Goal: Task Accomplishment & Management: Use online tool/utility

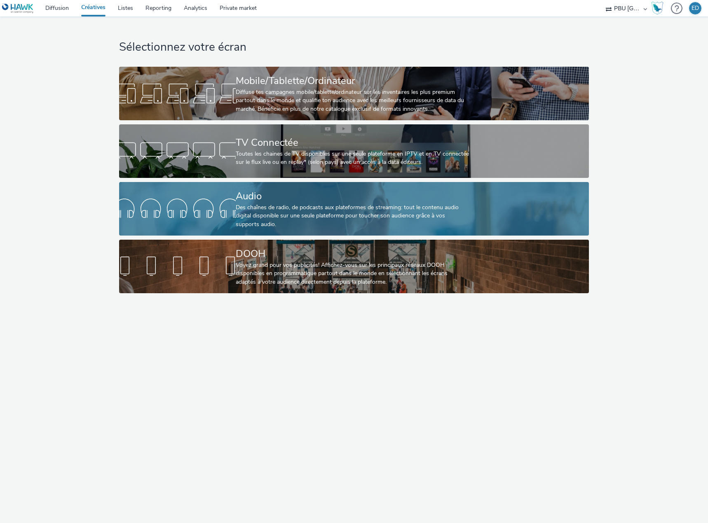
click at [259, 199] on div "Audio" at bounding box center [352, 196] width 233 height 14
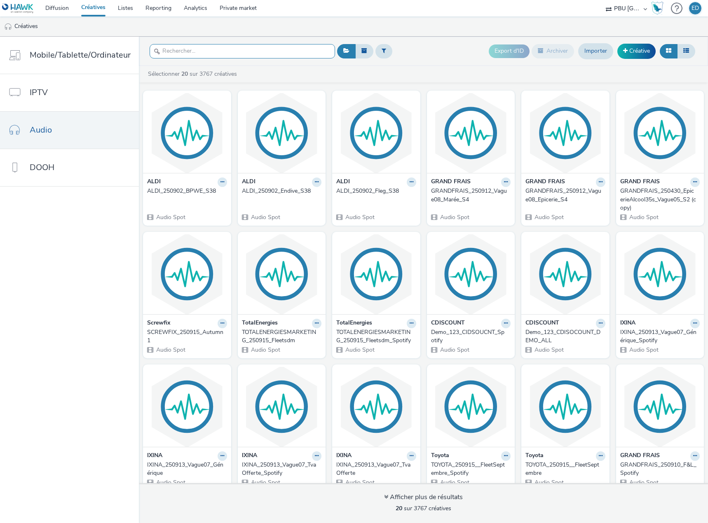
click at [216, 50] on input "text" at bounding box center [241, 51] width 185 height 14
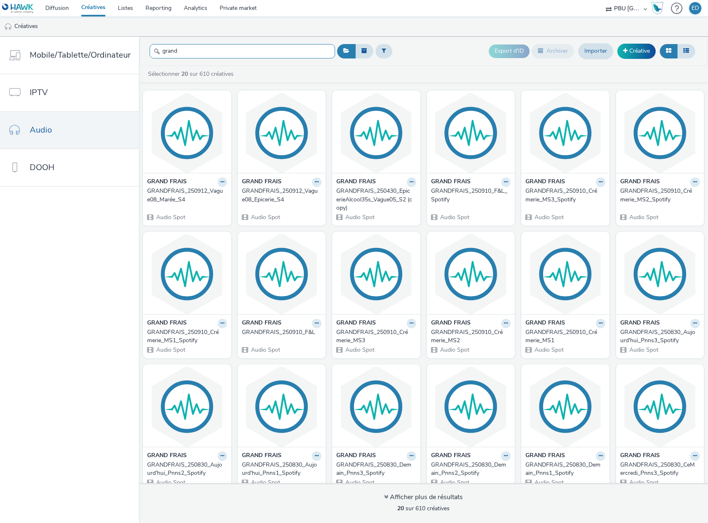
click at [196, 56] on input "grand" at bounding box center [241, 51] width 185 height 14
type input "grandfr"
click at [220, 183] on icon at bounding box center [222, 182] width 4 height 5
click at [201, 194] on link "Modifier" at bounding box center [196, 196] width 62 height 16
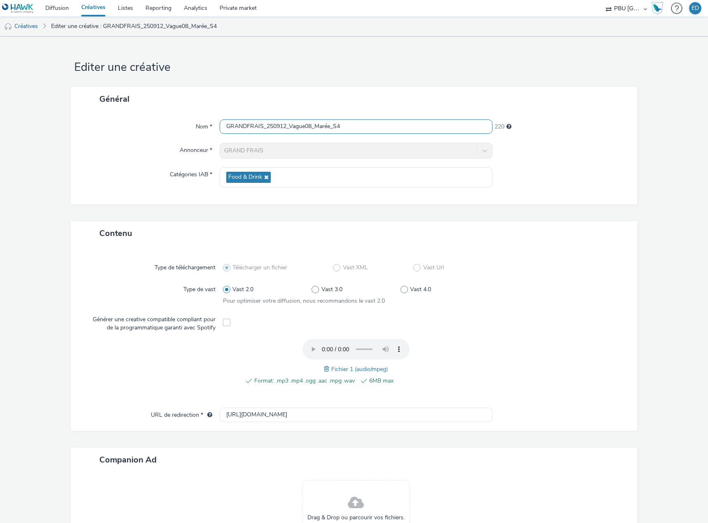
click at [349, 129] on input "GRANDFRAIS_250912_Vague08_Marée_S4" at bounding box center [356, 126] width 273 height 14
click at [340, 126] on input "GRANDFRAIS_250912_Vague08_Marée_S4MS2" at bounding box center [356, 126] width 273 height 14
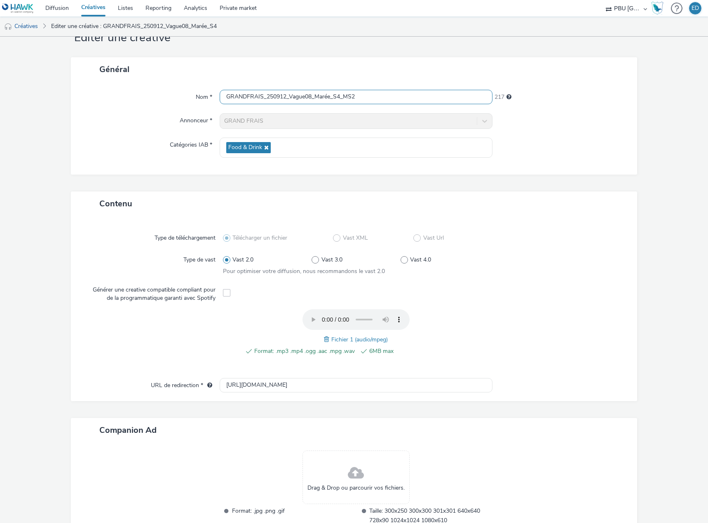
scroll to position [89, 0]
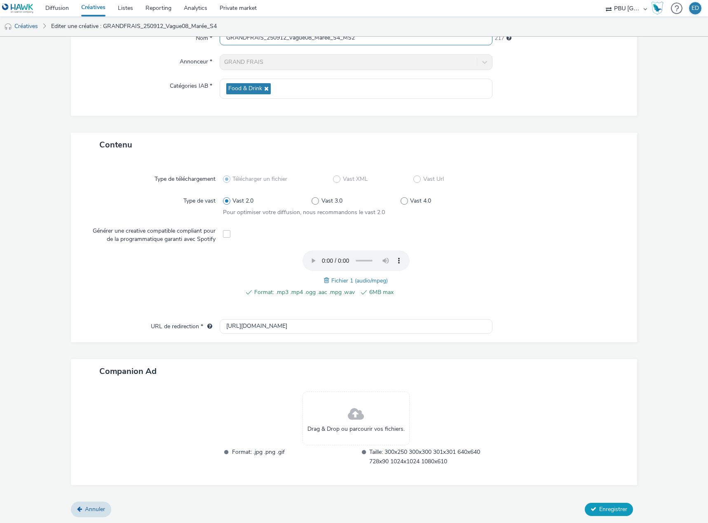
type input "GRANDFRAIS_250912_Vague08_Marée_S4_MS2"
click at [603, 507] on span "Enregistrer" at bounding box center [613, 509] width 28 height 8
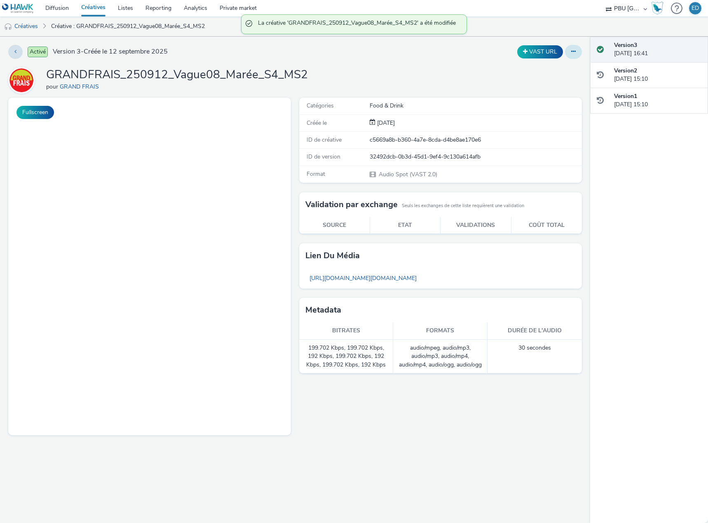
click at [572, 52] on icon at bounding box center [573, 52] width 5 height 6
click at [546, 79] on link "Dupliquer" at bounding box center [551, 85] width 62 height 16
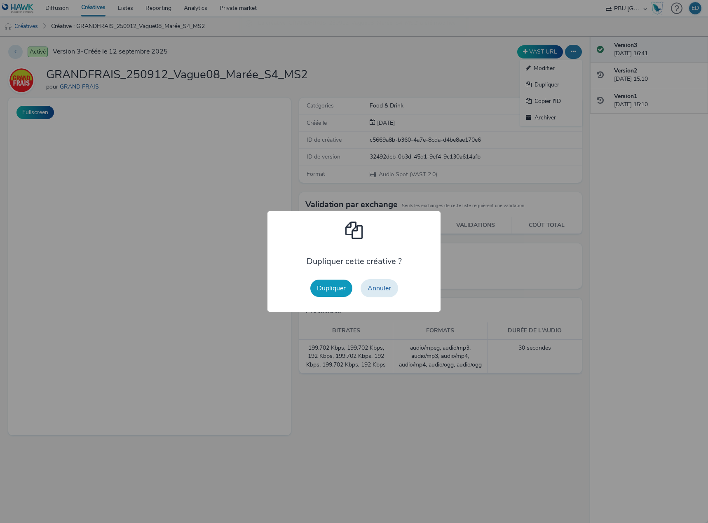
click at [342, 282] on button "Dupliquer" at bounding box center [331, 288] width 42 height 17
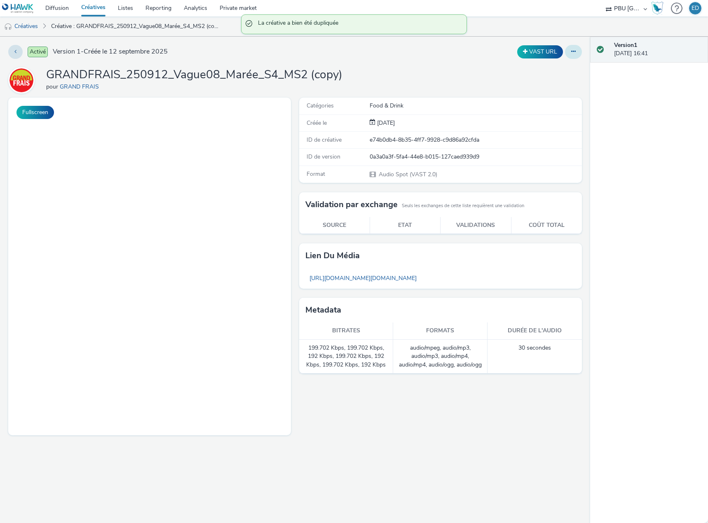
click at [571, 51] on icon at bounding box center [573, 52] width 5 height 6
click at [548, 66] on link "Modifier" at bounding box center [551, 68] width 62 height 16
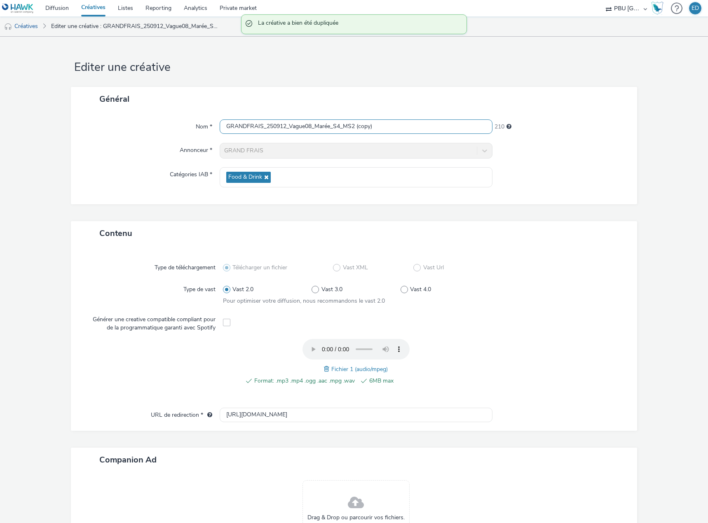
click at [386, 126] on input "GRANDFRAIS_250912_Vague08_Marée_S4_MS2 (copy)" at bounding box center [356, 126] width 273 height 14
type input "GRANDFRAIS_250912_Vague08_Marée_S4_MS1"
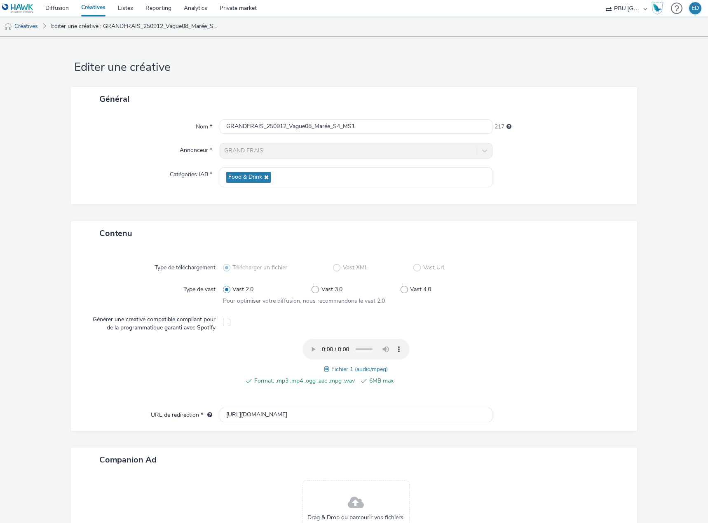
click at [326, 371] on span at bounding box center [327, 368] width 7 height 9
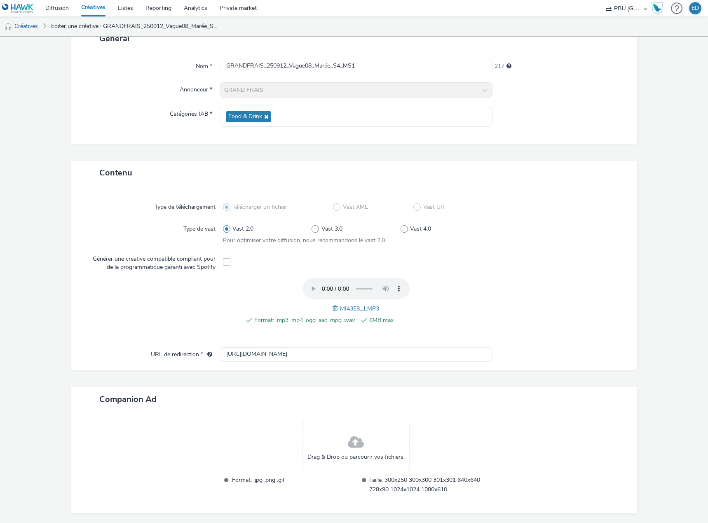
scroll to position [89, 0]
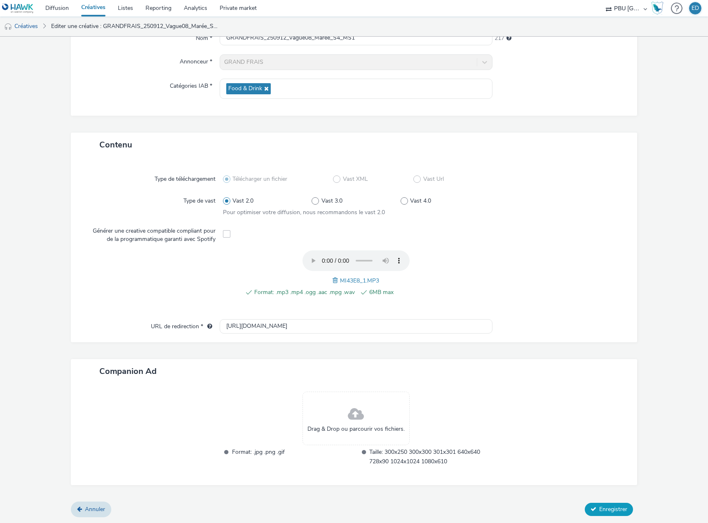
click at [605, 512] on span "Enregistrer" at bounding box center [613, 509] width 28 height 8
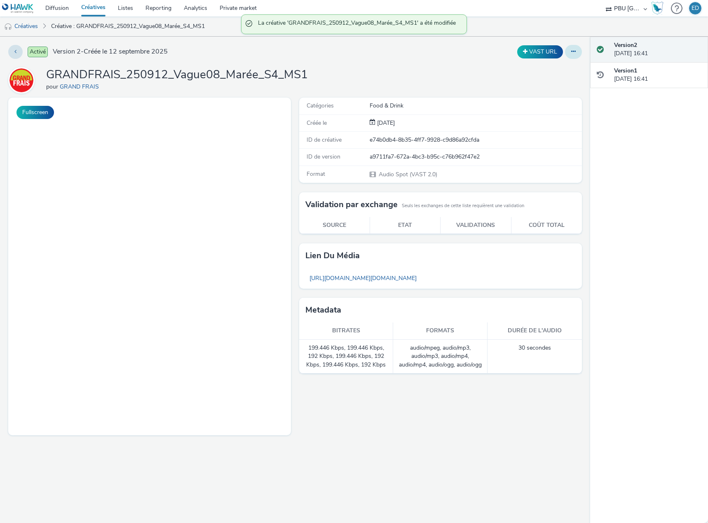
click at [574, 55] on button at bounding box center [573, 52] width 17 height 14
click at [561, 82] on link "Dupliquer" at bounding box center [551, 85] width 62 height 16
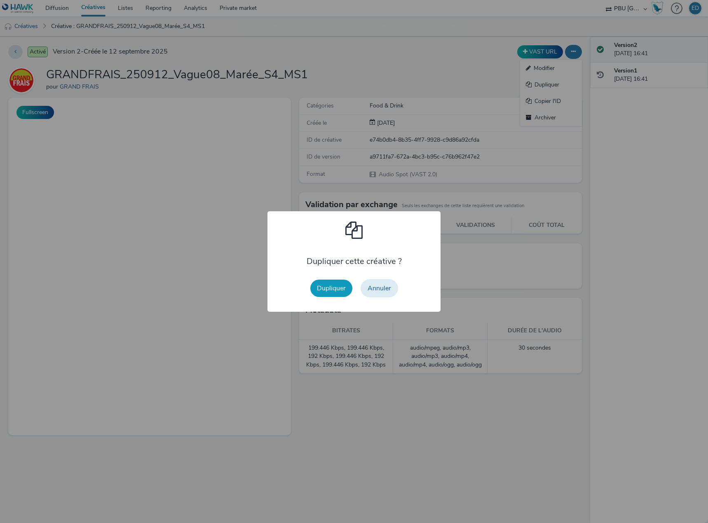
click at [335, 294] on button "Dupliquer" at bounding box center [331, 288] width 42 height 17
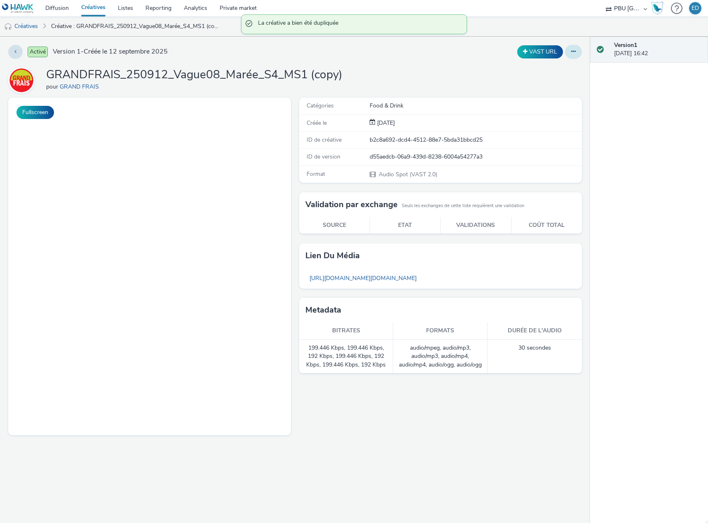
drag, startPoint x: 573, startPoint y: 47, endPoint x: 568, endPoint y: 56, distance: 9.8
click at [572, 47] on button at bounding box center [573, 52] width 17 height 14
click at [565, 72] on link "Modifier" at bounding box center [551, 68] width 62 height 16
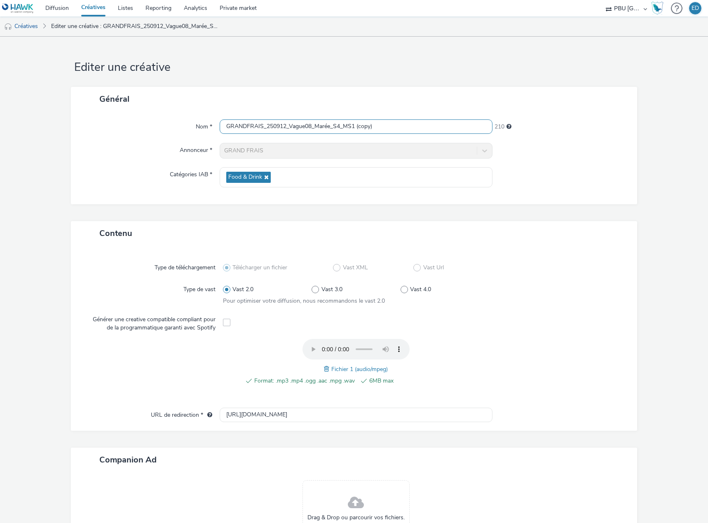
drag, startPoint x: 383, startPoint y: 128, endPoint x: 350, endPoint y: 126, distance: 32.6
click at [350, 126] on input "GRANDFRAIS_250912_Vague08_Marée_S4_MS1 (copy)" at bounding box center [356, 126] width 273 height 14
type input "GRANDFRAIS_250912_Vague08_Marée_S4_MS3"
click at [326, 369] on div "Fichier 1 (audio/mpeg)" at bounding box center [356, 369] width 64 height 10
click at [324, 369] on span at bounding box center [327, 368] width 7 height 9
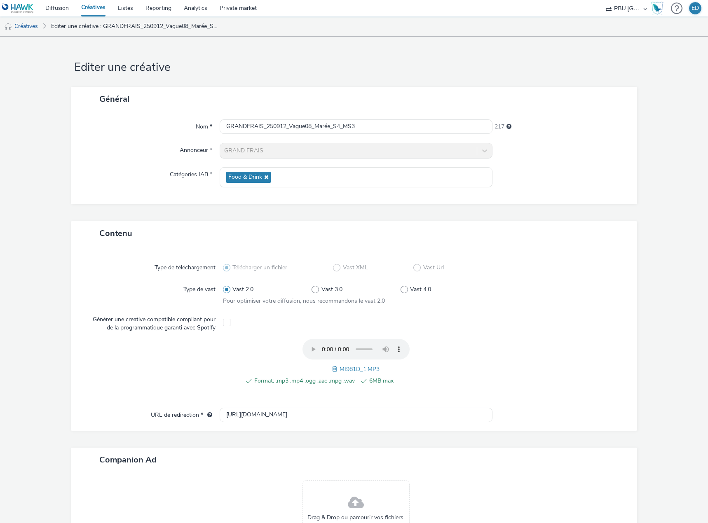
scroll to position [89, 0]
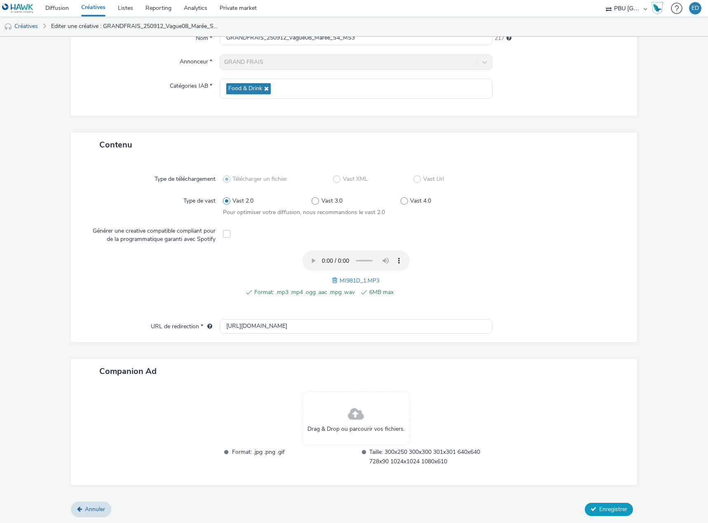
click at [599, 511] on span "Enregistrer" at bounding box center [613, 509] width 28 height 8
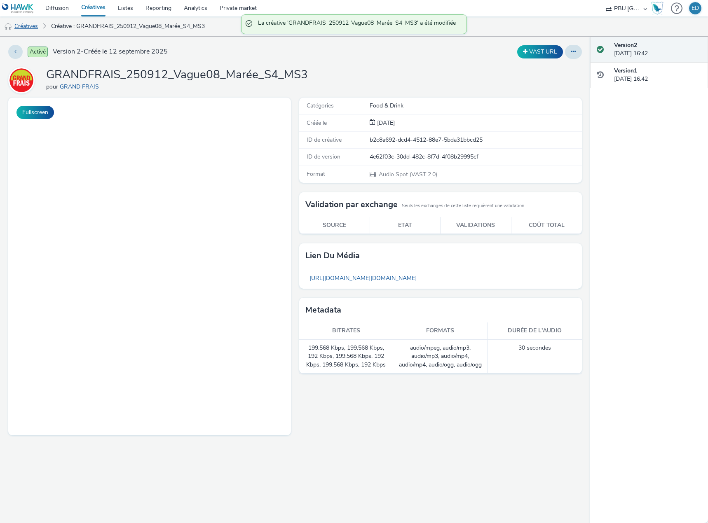
click at [23, 28] on link "Créatives" at bounding box center [21, 26] width 42 height 20
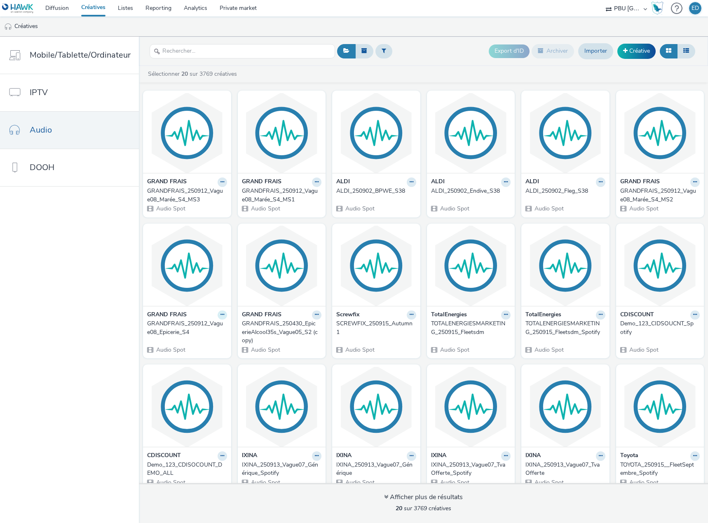
click at [220, 315] on icon at bounding box center [222, 314] width 4 height 5
click at [193, 330] on link "Modifier" at bounding box center [196, 329] width 62 height 16
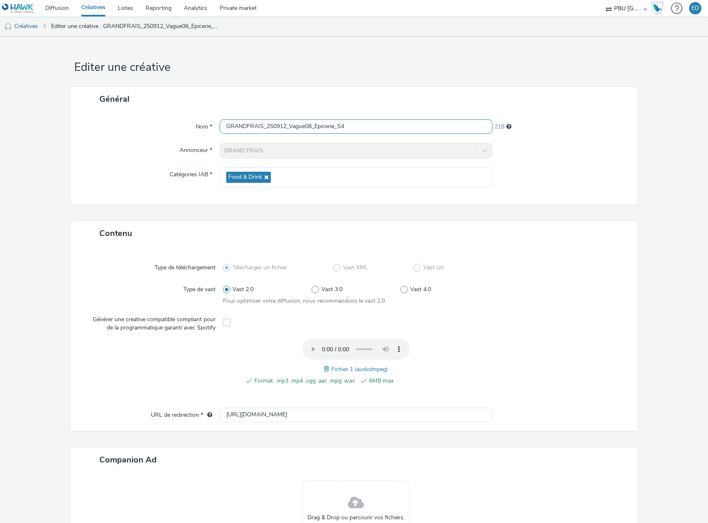
click at [369, 128] on input "GRANDFRAIS_250912_Vague08_Epicerie_S4" at bounding box center [356, 126] width 273 height 14
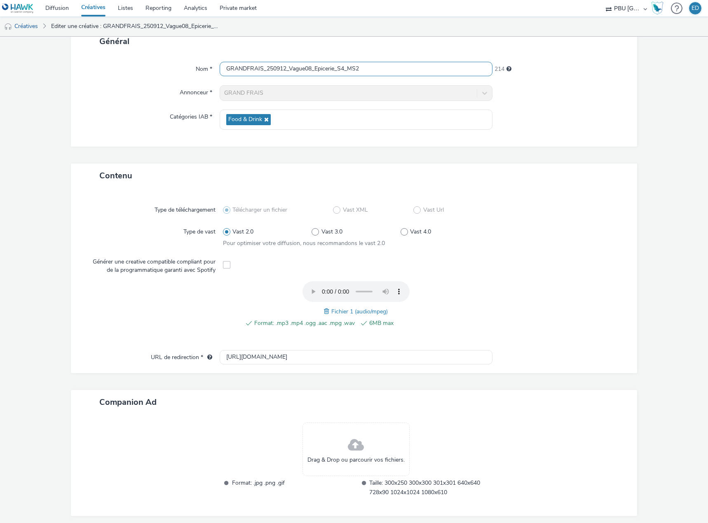
scroll to position [89, 0]
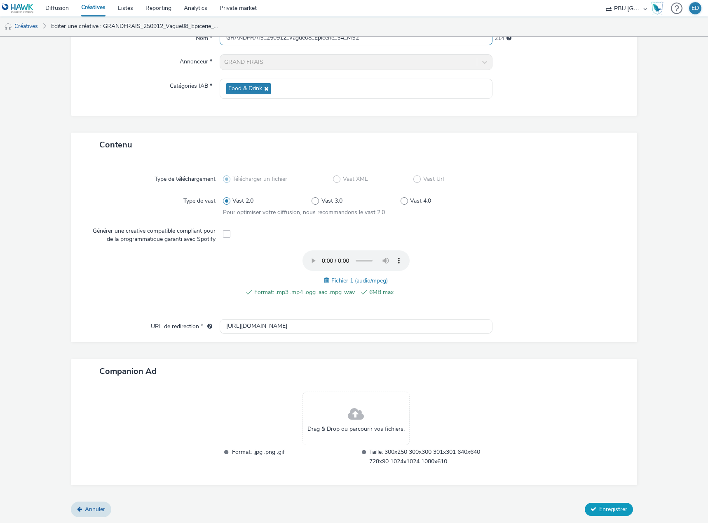
type input "GRANDFRAIS_250912_Vague08_Epicerie_S4_MS2"
click at [608, 511] on span "Enregistrer" at bounding box center [613, 509] width 28 height 8
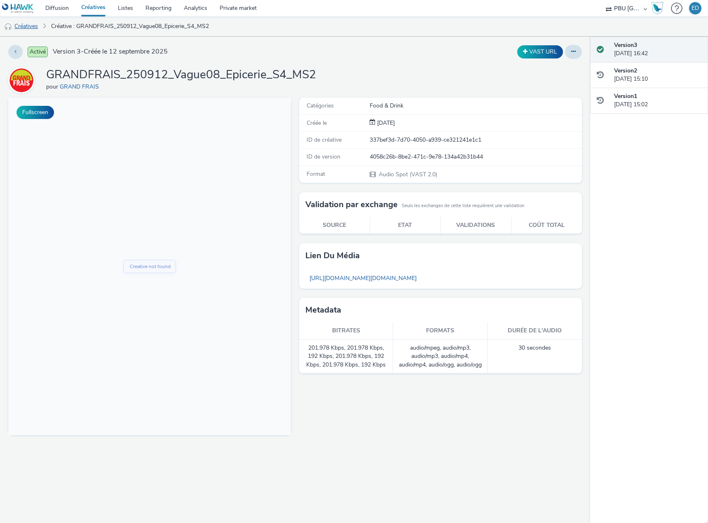
drag, startPoint x: 32, startPoint y: 23, endPoint x: 24, endPoint y: 26, distance: 8.1
click at [31, 23] on link "Créatives" at bounding box center [21, 26] width 42 height 20
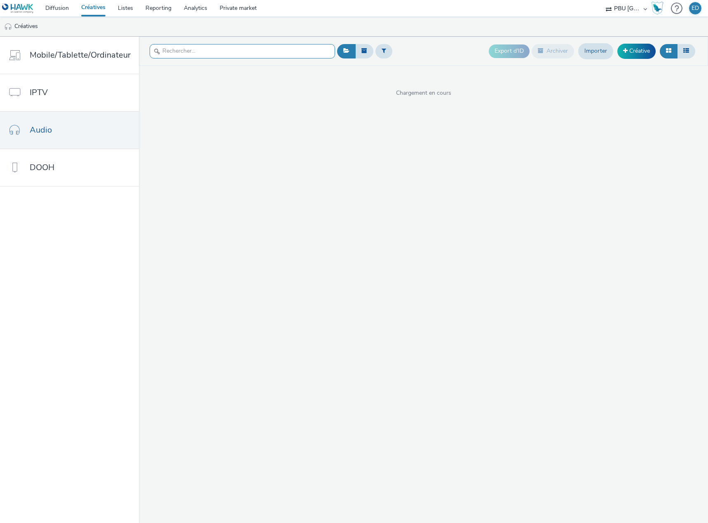
click at [248, 53] on input "text" at bounding box center [241, 51] width 185 height 14
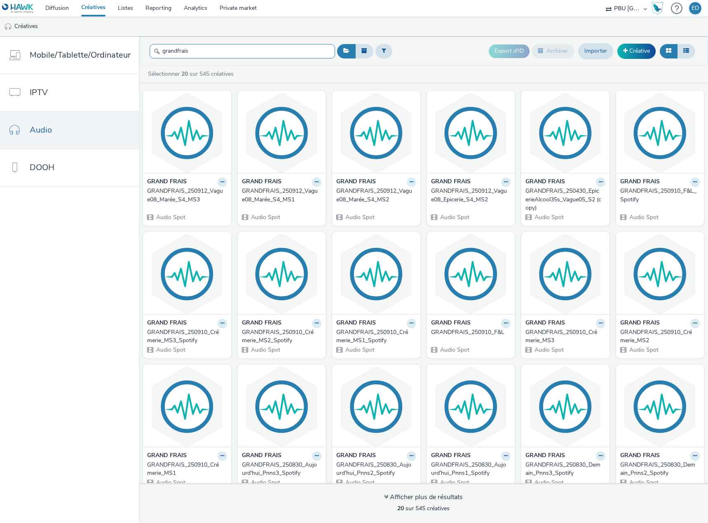
type input "grandfrais"
click at [409, 184] on icon at bounding box center [411, 182] width 4 height 5
click at [379, 199] on link "Modifier" at bounding box center [385, 196] width 62 height 16
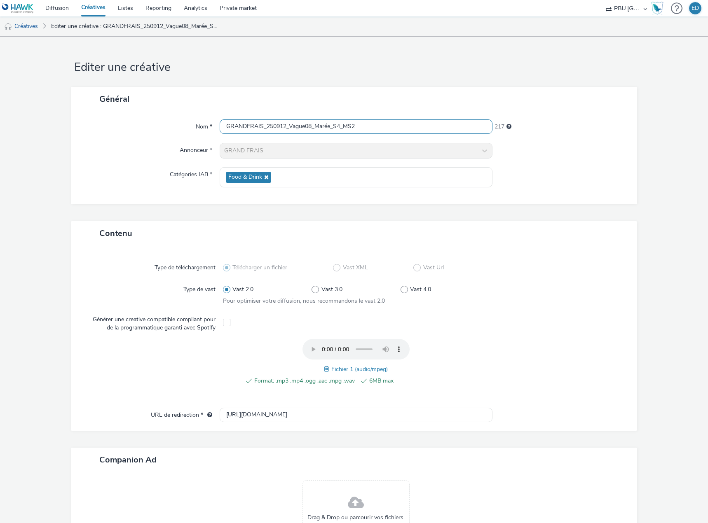
click at [365, 127] on input "GRANDFRAIS_250912_Vague08_Marée_S4_MS2" at bounding box center [356, 126] width 273 height 14
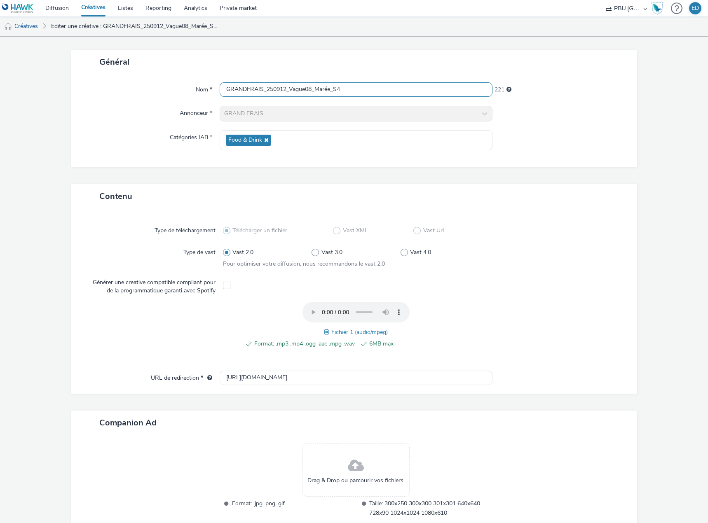
scroll to position [89, 0]
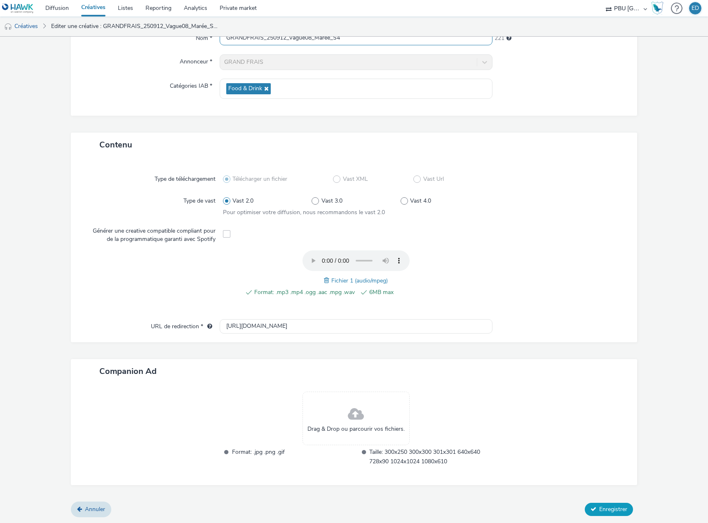
type input "GRANDFRAIS_250912_Vague08_Marée_S4"
click at [599, 511] on span "Enregistrer" at bounding box center [613, 509] width 28 height 8
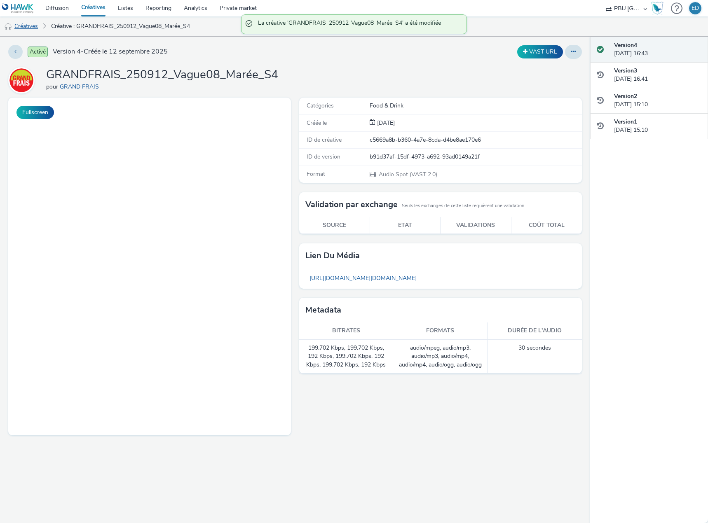
click at [22, 27] on link "Créatives" at bounding box center [21, 26] width 42 height 20
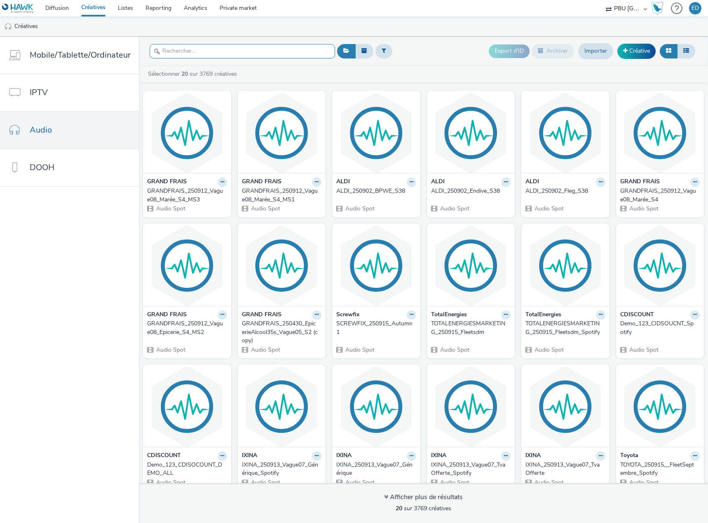
click at [219, 55] on input "text" at bounding box center [241, 51] width 185 height 14
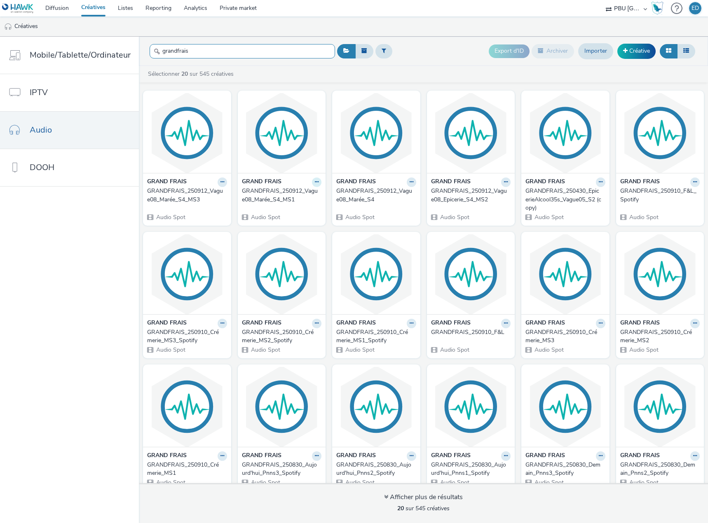
type input "grandfrais"
click at [312, 182] on button at bounding box center [316, 181] width 9 height 9
click at [281, 201] on link "Modifier" at bounding box center [290, 196] width 62 height 16
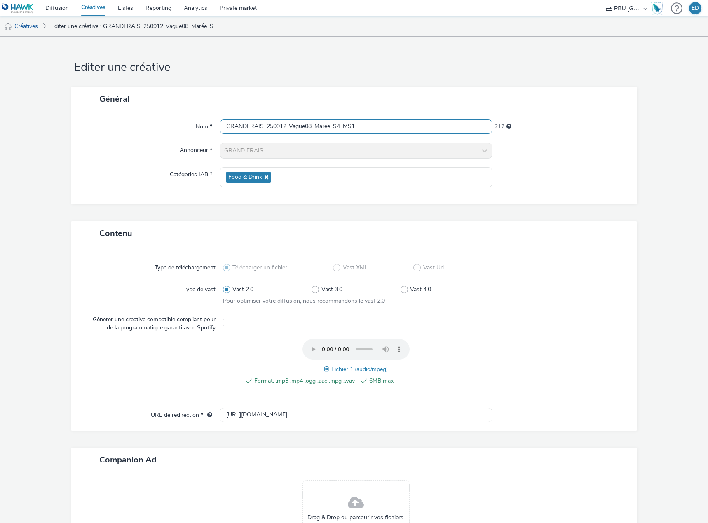
click at [327, 127] on input "GRANDFRAIS_250912_Vague08_Marée_S4_MS1" at bounding box center [356, 126] width 273 height 14
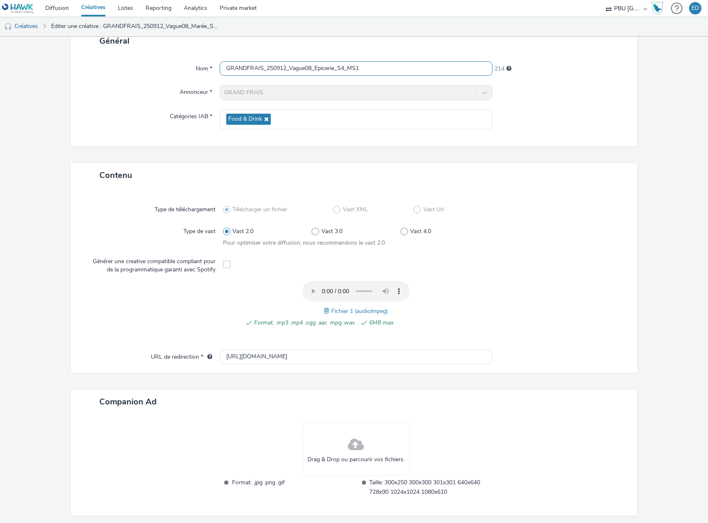
scroll to position [89, 0]
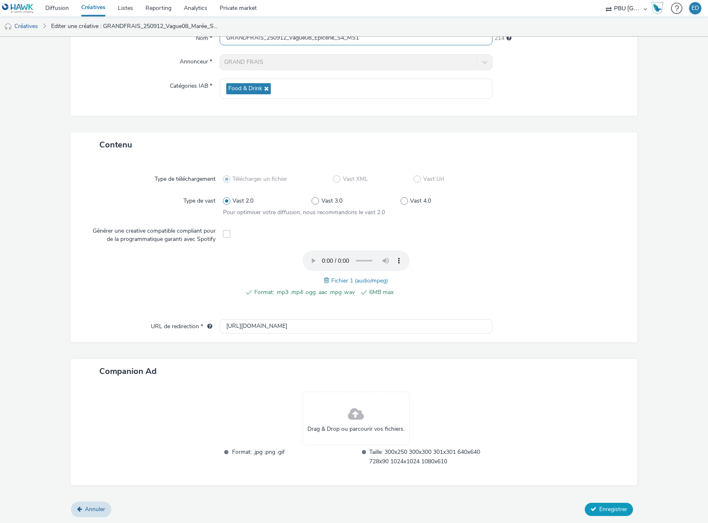
type input "GRANDFRAIS_250912_Vague08_Epicerie_S4_MS1"
click at [600, 509] on span "Enregistrer" at bounding box center [613, 509] width 28 height 8
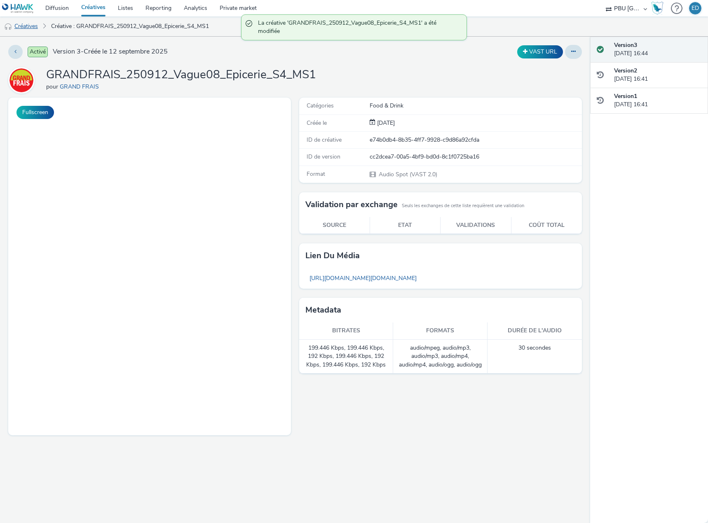
click at [22, 22] on link "Créatives" at bounding box center [21, 26] width 42 height 20
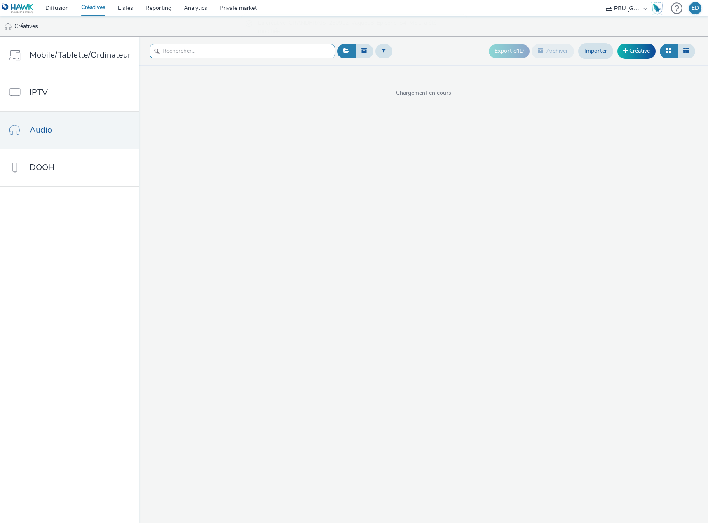
click at [227, 45] on input "text" at bounding box center [241, 51] width 185 height 14
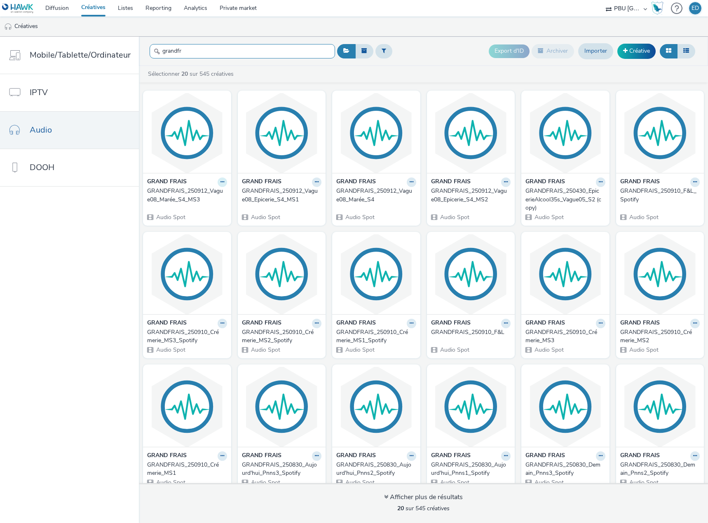
type input "grandfr"
click at [220, 183] on icon at bounding box center [222, 182] width 4 height 5
click at [190, 198] on link "Modifier" at bounding box center [196, 196] width 62 height 16
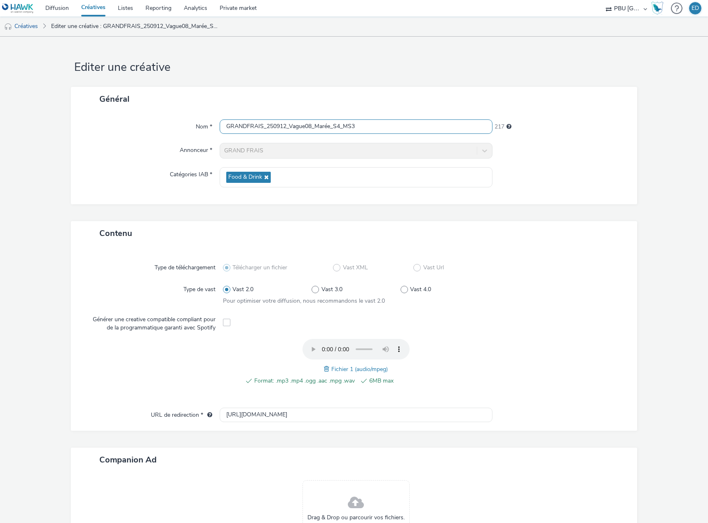
click at [327, 125] on input "GRANDFRAIS_250912_Vague08_Marée_S4_MS3" at bounding box center [356, 126] width 273 height 14
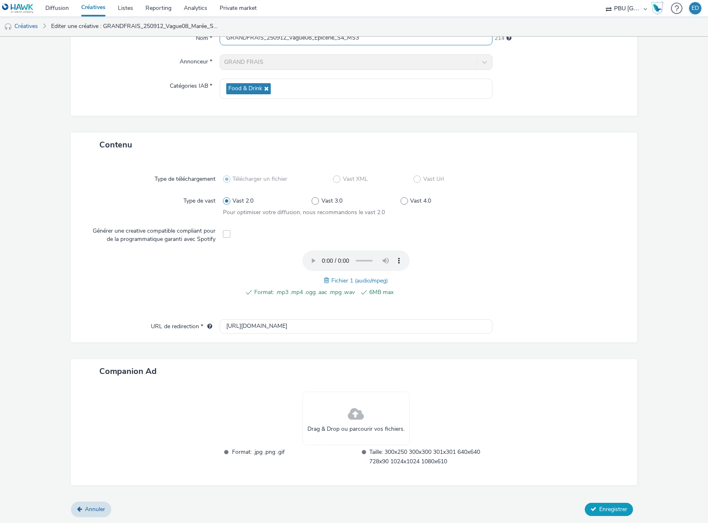
type input "GRANDFRAIS_250912_Vague08_Epicerie_S4_MS3"
click at [599, 507] on span "Enregistrer" at bounding box center [613, 509] width 28 height 8
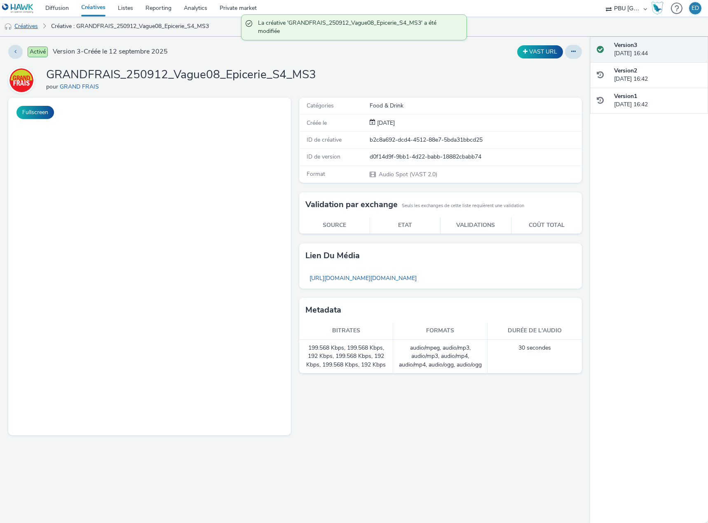
click at [33, 25] on link "Créatives" at bounding box center [21, 26] width 42 height 20
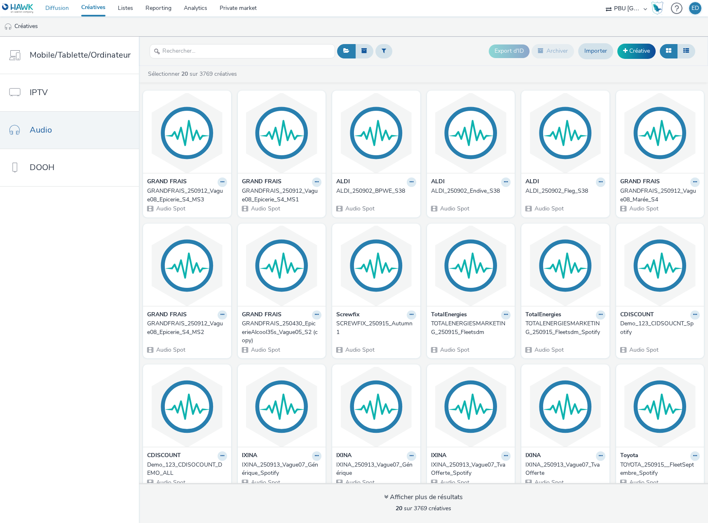
click at [60, 10] on link "Diffusion" at bounding box center [57, 8] width 36 height 16
